Goal: Transaction & Acquisition: Purchase product/service

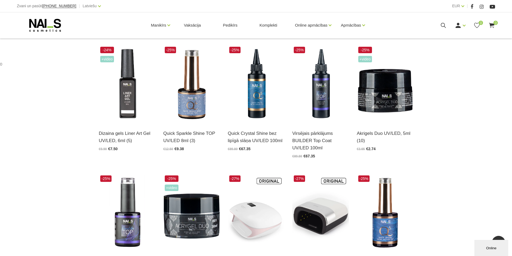
scroll to position [161, 0]
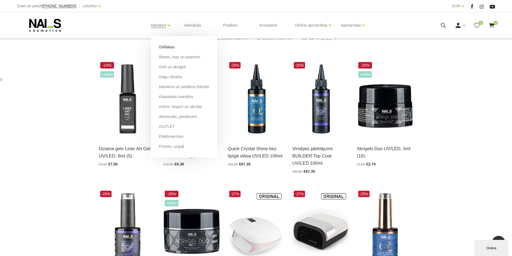
click at [167, 45] on link "Gēllakas" at bounding box center [167, 47] width 16 height 6
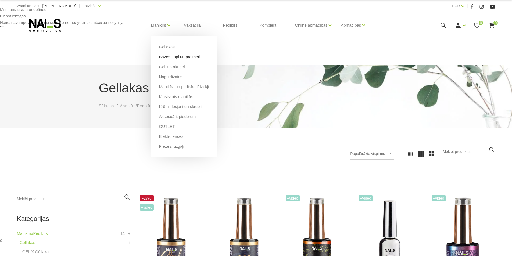
click at [179, 57] on link "Bāzes, topi un praimeri" at bounding box center [179, 57] width 41 height 6
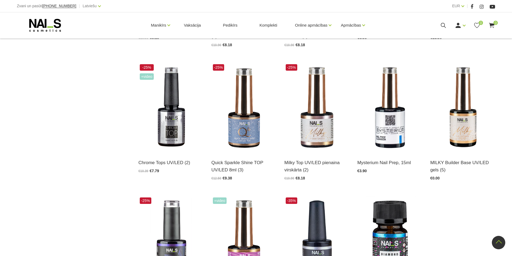
scroll to position [511, 0]
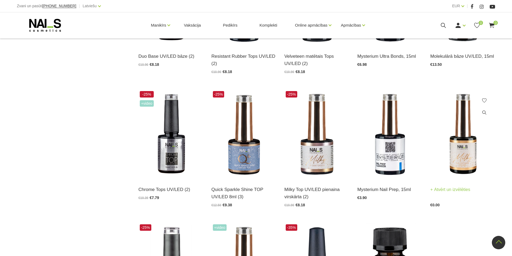
click at [448, 132] on img at bounding box center [462, 134] width 65 height 89
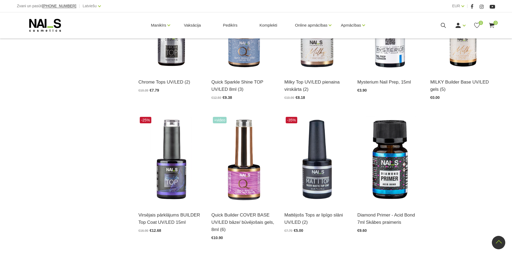
scroll to position [645, 0]
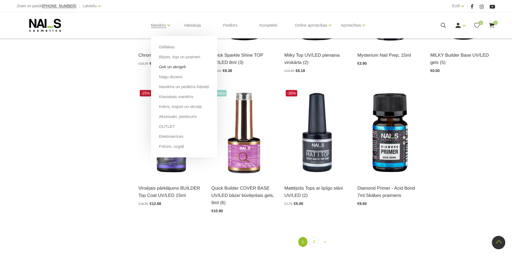
click at [180, 69] on link "Geli un akrigeli" at bounding box center [172, 67] width 27 height 6
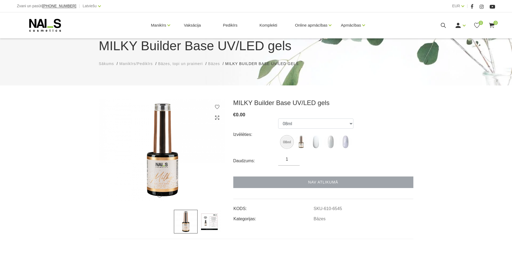
scroll to position [54, 0]
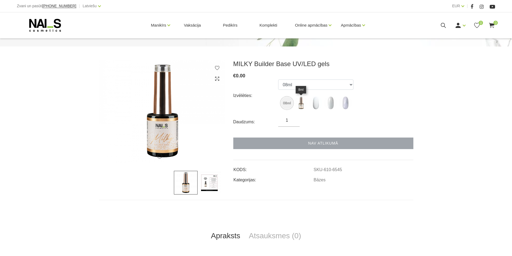
click at [299, 103] on img at bounding box center [300, 102] width 13 height 13
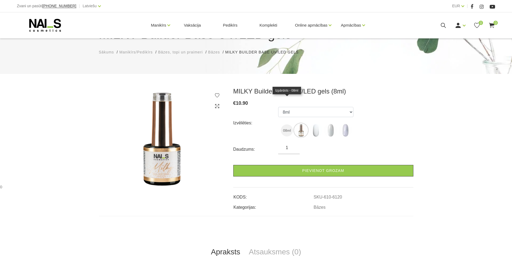
click at [288, 124] on img at bounding box center [287, 130] width 12 height 12
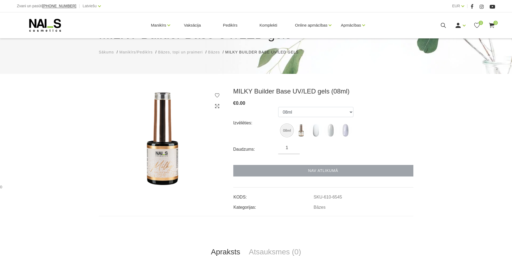
click at [287, 124] on img at bounding box center [287, 130] width 12 height 12
click at [308, 165] on div "Nav atlikumā" at bounding box center [323, 171] width 180 height 12
click at [314, 124] on img at bounding box center [315, 130] width 13 height 13
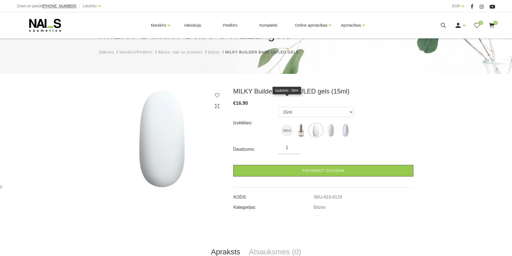
click at [291, 124] on img at bounding box center [287, 130] width 12 height 12
select select "6545"
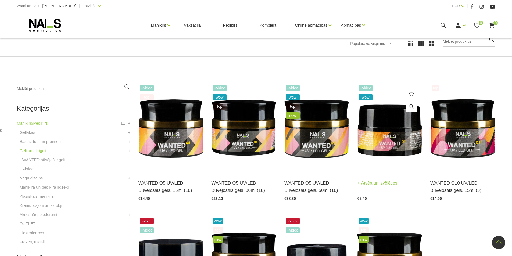
scroll to position [108, 0]
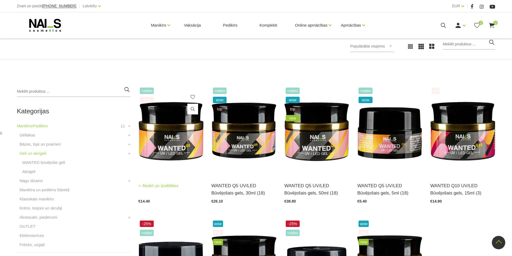
click at [185, 127] on img at bounding box center [170, 130] width 65 height 89
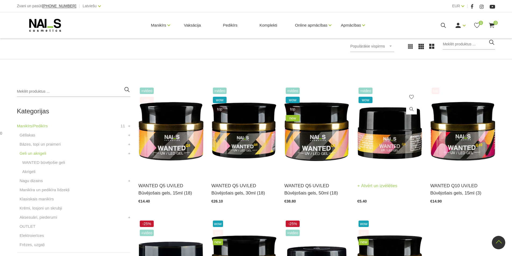
click at [399, 126] on img at bounding box center [389, 130] width 65 height 89
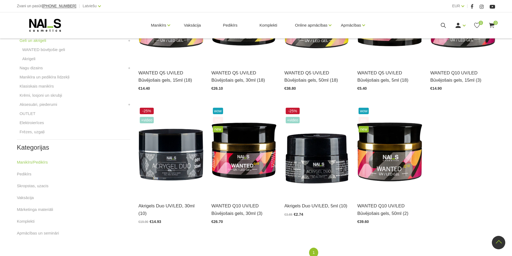
scroll to position [188, 0]
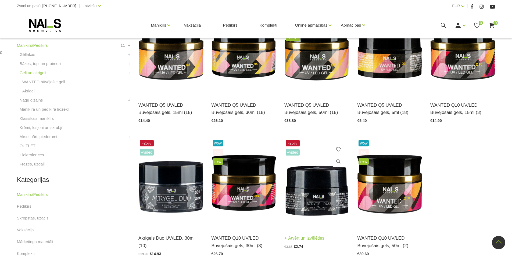
click at [311, 178] on img at bounding box center [316, 183] width 65 height 89
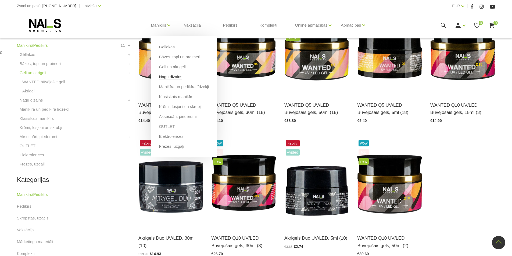
click at [177, 75] on link "Nagu dizains" at bounding box center [170, 77] width 23 height 6
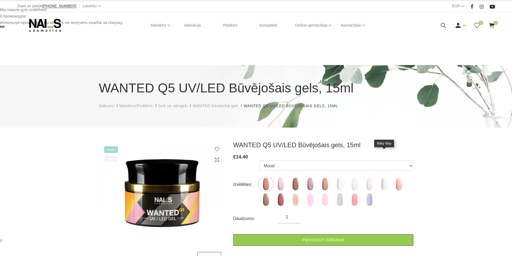
click at [381, 177] on img at bounding box center [383, 183] width 13 height 13
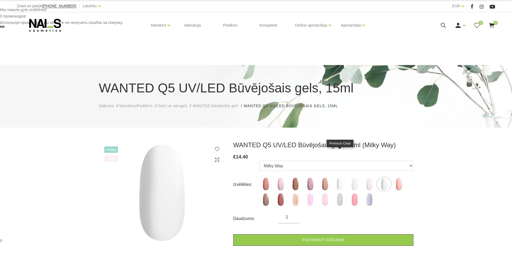
click at [341, 177] on img at bounding box center [339, 183] width 13 height 13
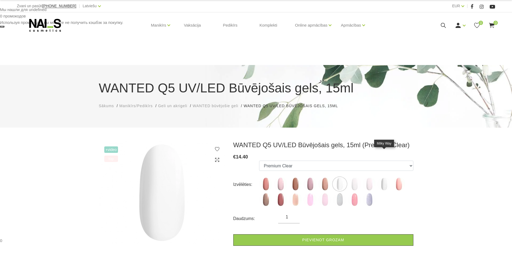
click at [382, 177] on img at bounding box center [383, 183] width 13 height 13
select select "5850"
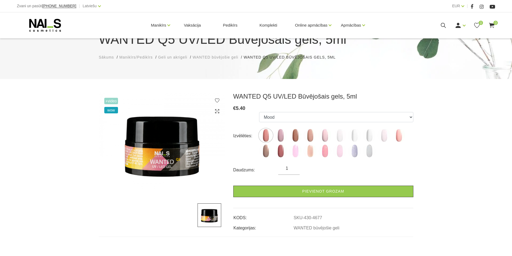
scroll to position [81, 0]
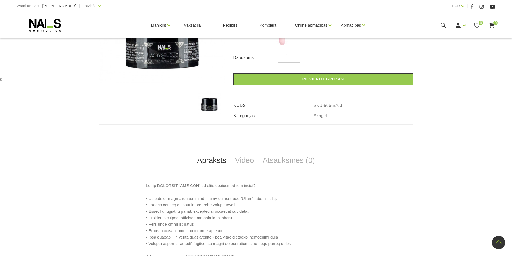
scroll to position [269, 0]
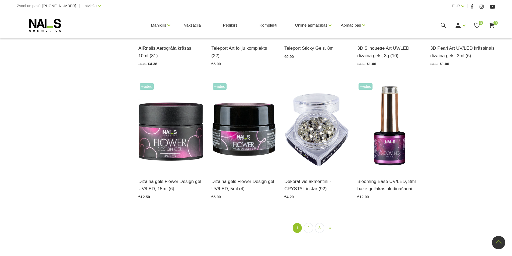
scroll to position [645, 0]
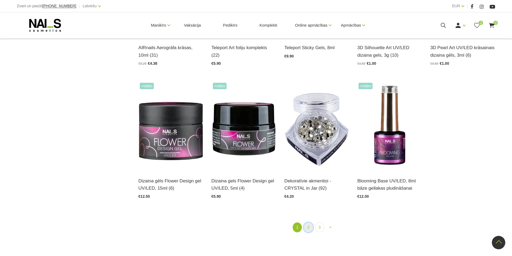
click at [310, 223] on link "2" at bounding box center [308, 228] width 9 height 10
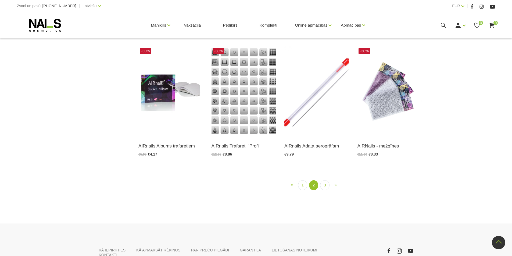
scroll to position [594, 0]
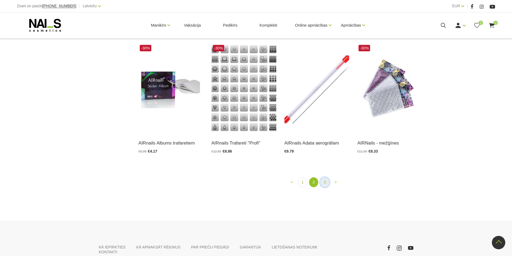
click at [323, 187] on link "3" at bounding box center [324, 182] width 9 height 10
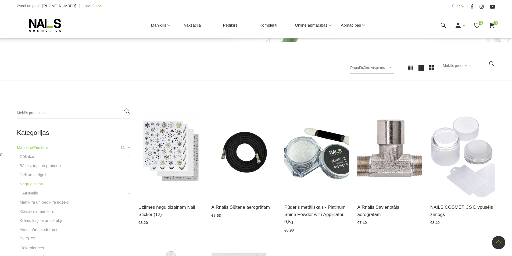
scroll to position [83, 0]
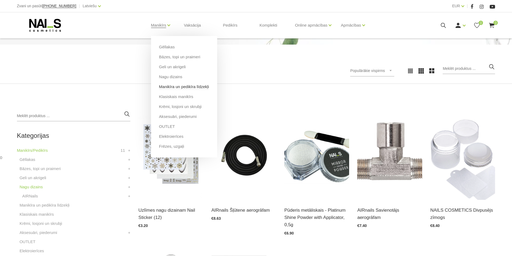
click at [193, 87] on link "Manikīra un pedikīra līdzekļi" at bounding box center [184, 87] width 50 height 6
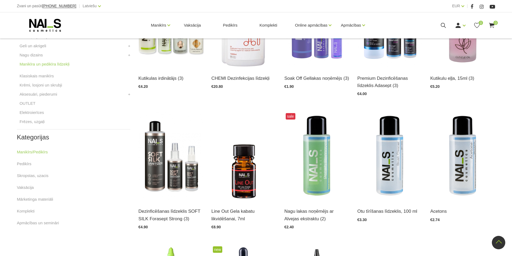
scroll to position [242, 0]
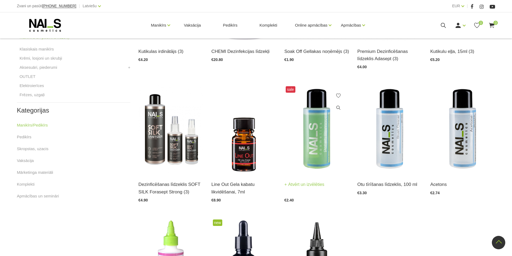
click at [317, 126] on img at bounding box center [316, 129] width 65 height 89
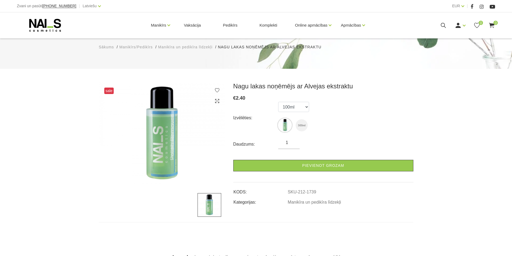
scroll to position [54, 0]
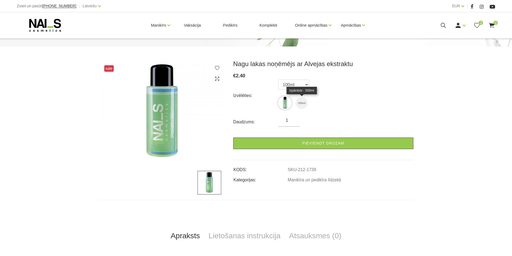
click at [304, 100] on img at bounding box center [302, 103] width 12 height 12
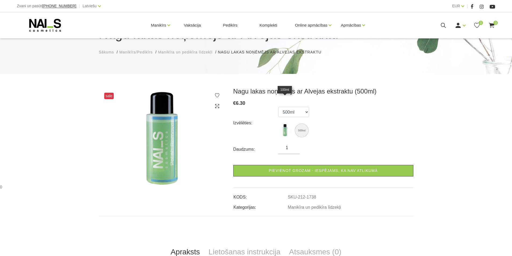
click at [284, 124] on img at bounding box center [284, 130] width 13 height 13
select select "1739"
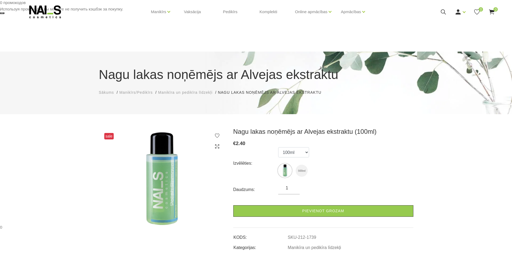
scroll to position [0, 0]
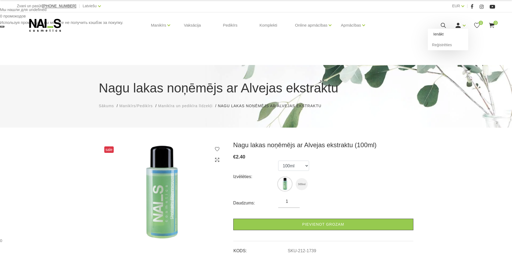
click at [454, 36] on link "Ienākt" at bounding box center [448, 34] width 40 height 11
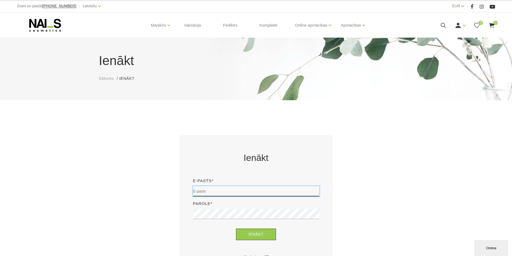
click at [286, 191] on input "email" at bounding box center [256, 191] width 126 height 10
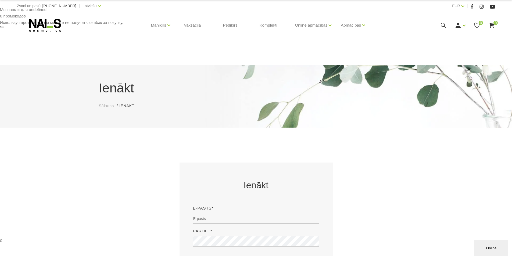
drag, startPoint x: 313, startPoint y: 207, endPoint x: 326, endPoint y: 207, distance: 13.2
click at [313, 228] on div "Parole*" at bounding box center [256, 239] width 134 height 23
click at [297, 214] on input "email" at bounding box center [256, 219] width 126 height 10
type input "[EMAIL_ADDRESS][DOMAIN_NAME]"
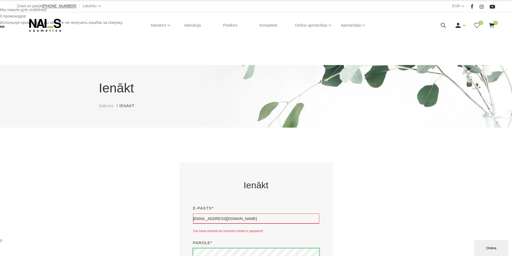
click at [93, 254] on div "Ienākt E-pasts* justine.zaula@valmiera.edu.lv You have entered an incorrect ema…" at bounding box center [256, 241] width 512 height 157
